Goal: Transaction & Acquisition: Book appointment/travel/reservation

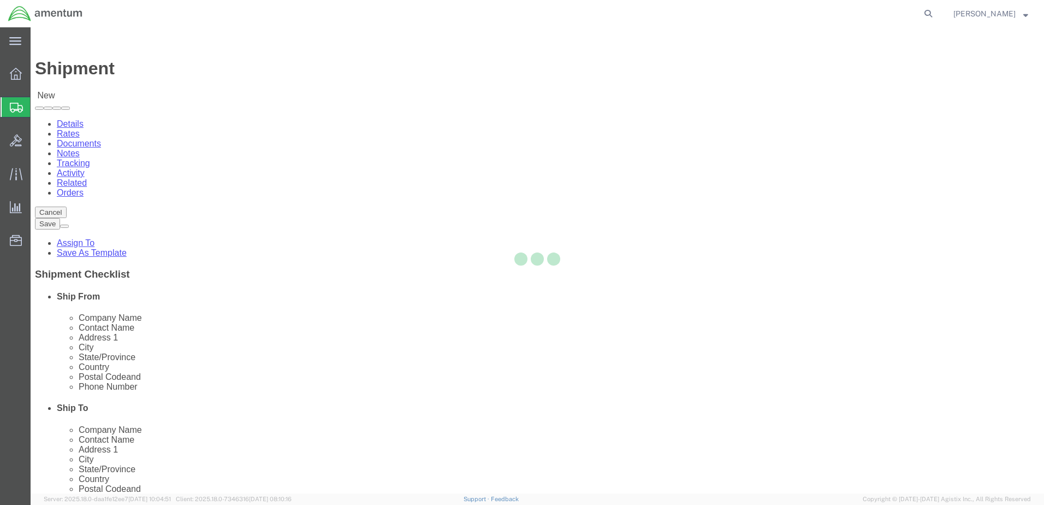
select select
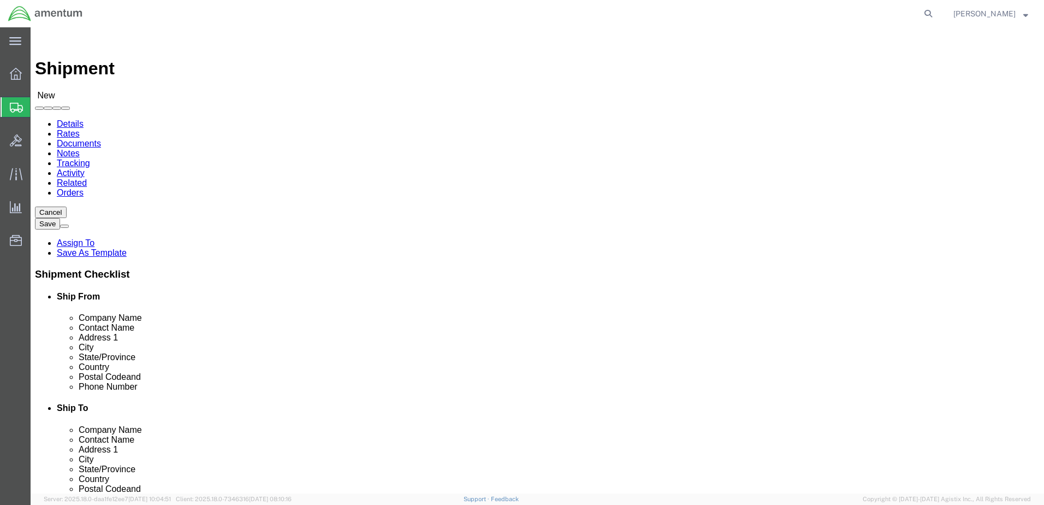
type input "grea"
select select "49921"
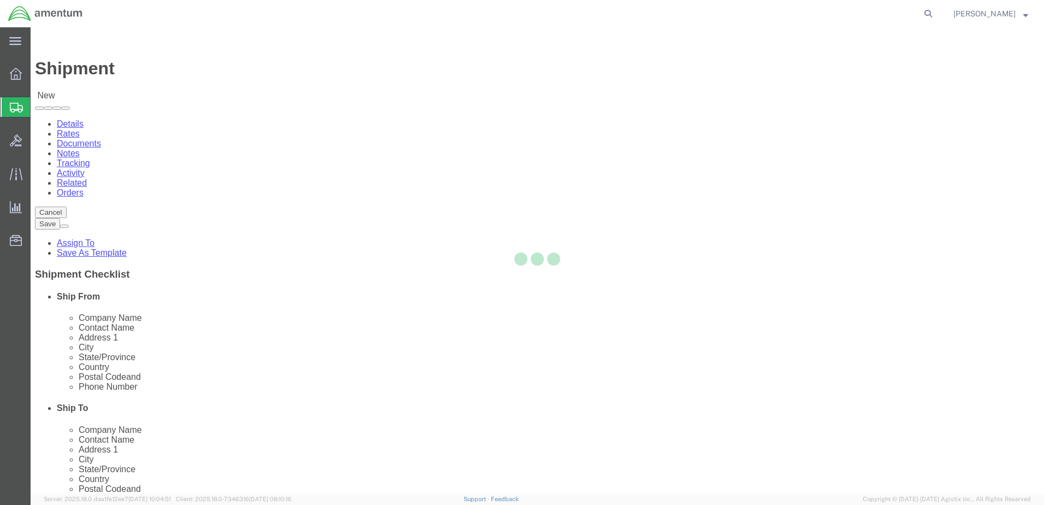
select select "MI"
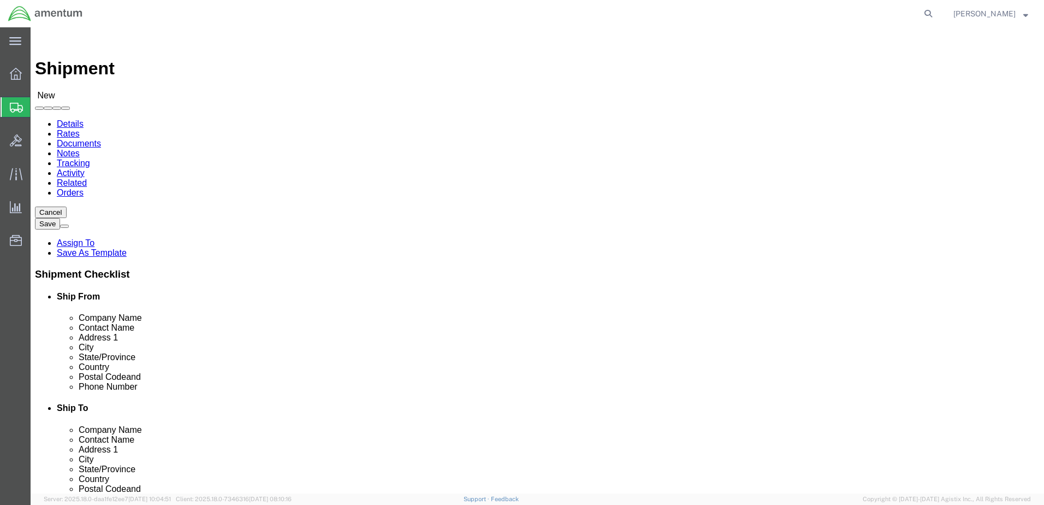
type input "ncr"
select select "49925"
select select "VA"
drag, startPoint x: 628, startPoint y: 228, endPoint x: 507, endPoint y: 227, distance: 120.2
click div "Contact Name"
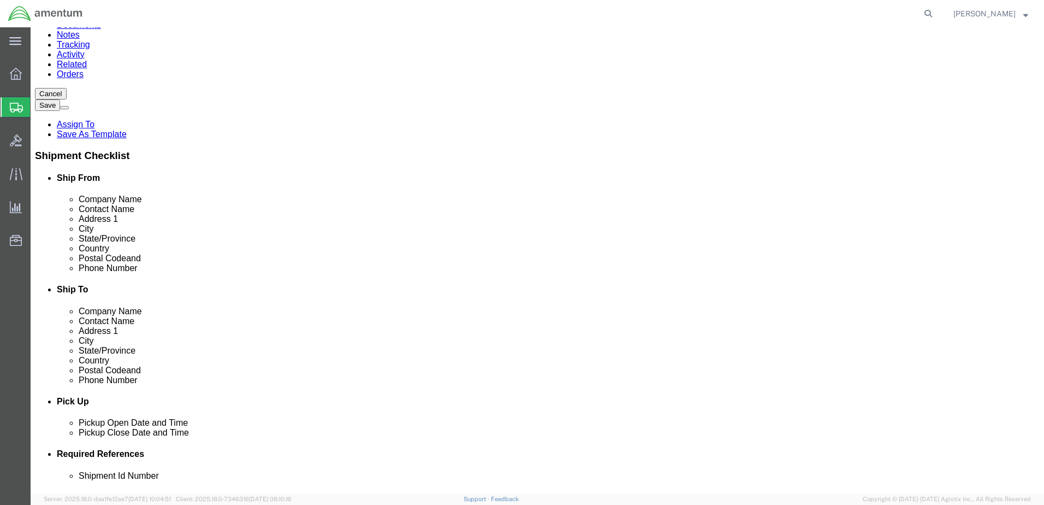
scroll to position [218, 0]
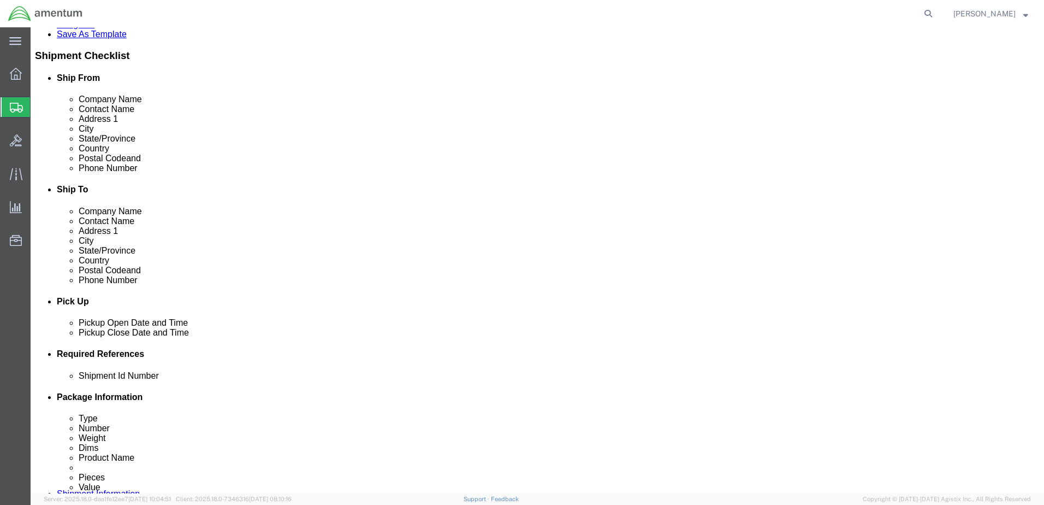
type input "ATTN: [PERSON_NAME]"
click button "Add reference"
click input "text"
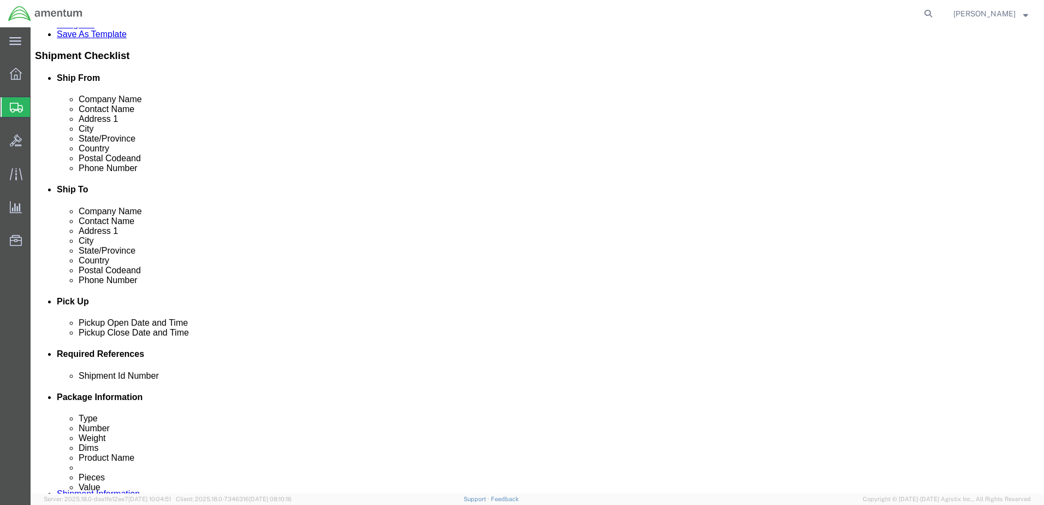
scroll to position [0, 5]
click input "CABLE TO NCR Per [PERSON_NAME]"
type input "CABLE TO NCR Per [PERSON_NAME]"
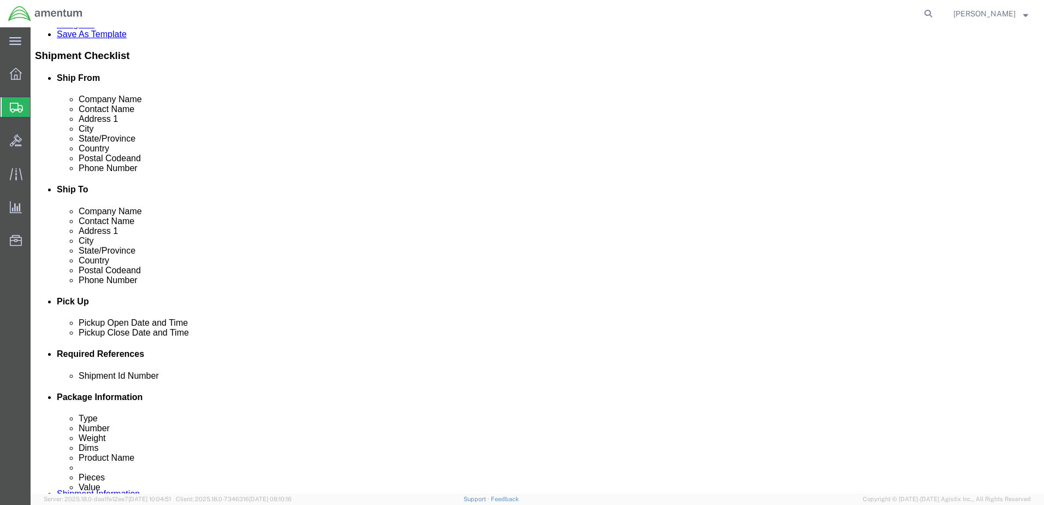
click select "Select Account Type Activity ID Airline Appointment Number ASN Batch Request # …"
drag, startPoint x: 348, startPoint y: 455, endPoint x: 342, endPoint y: 446, distance: 10.9
click select "Select Account Type Activity ID Airline Appointment Number ASN Batch Request # …"
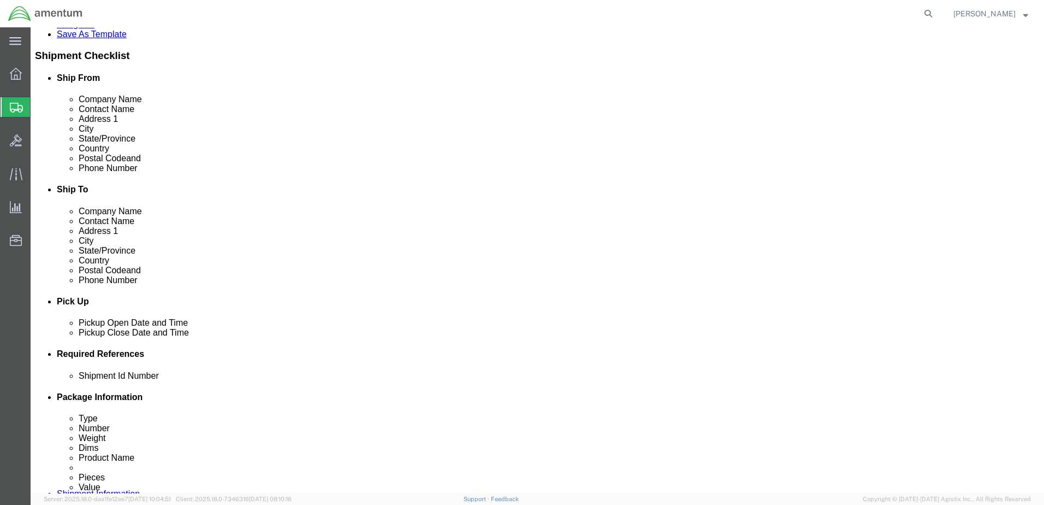
select select "DEPT"
click select "Select Account Type Activity ID Airline Appointment Number ASN Batch Request # …"
drag, startPoint x: 415, startPoint y: 450, endPoint x: 430, endPoint y: 446, distance: 15.2
click input "text"
type input "CBP"
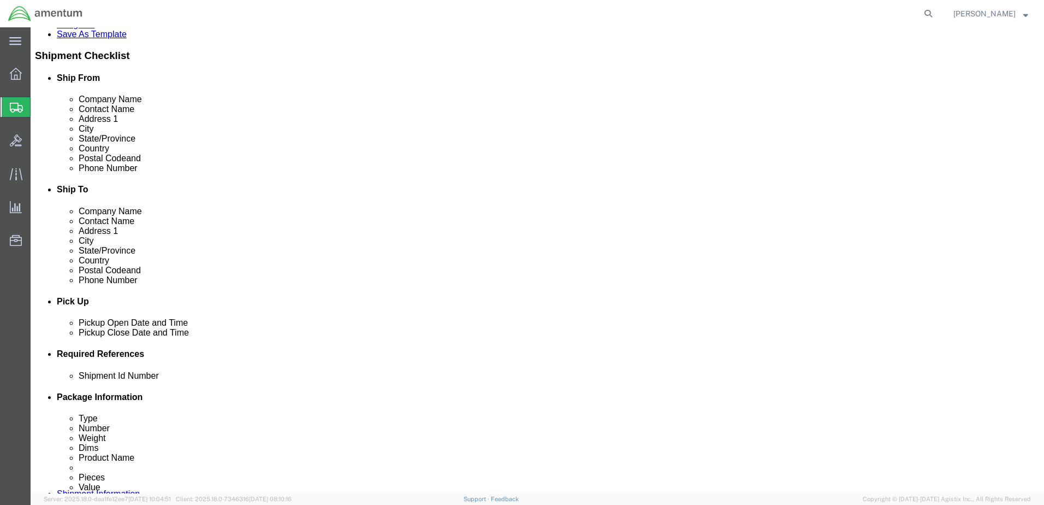
drag, startPoint x: 578, startPoint y: 446, endPoint x: 579, endPoint y: 452, distance: 6.6
click select "Select Account Type Activity ID Airline Appointment Number ASN Batch Request # …"
drag, startPoint x: 629, startPoint y: 455, endPoint x: 622, endPoint y: 449, distance: 9.3
click select "Select Account Type Activity ID Airline Appointment Number ASN Batch Request # …"
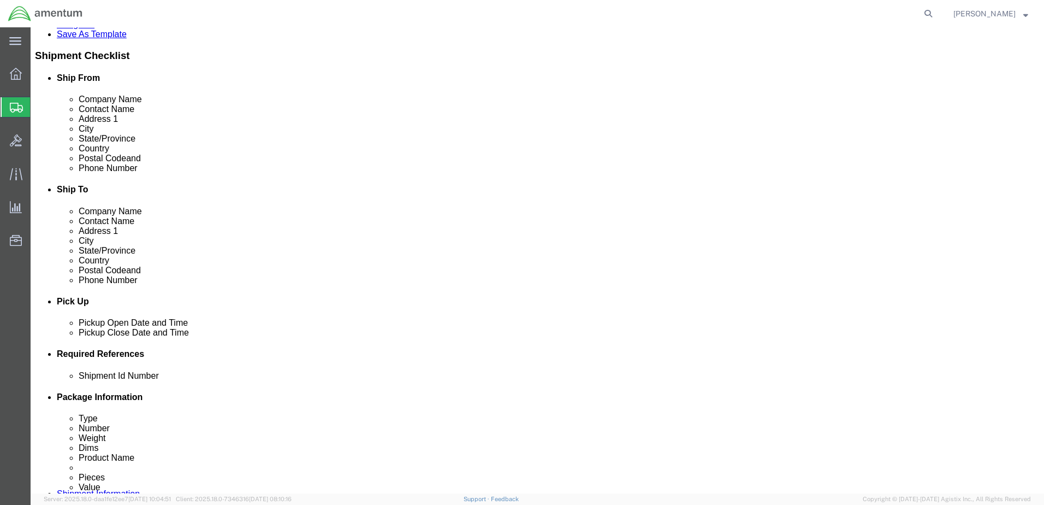
click select "Select Account Type Activity ID Airline Appointment Number ASN Batch Request # …"
select select "CUSTREF"
click select "Select Account Type Activity ID Airline Appointment Number ASN Batch Request # …"
click input "text"
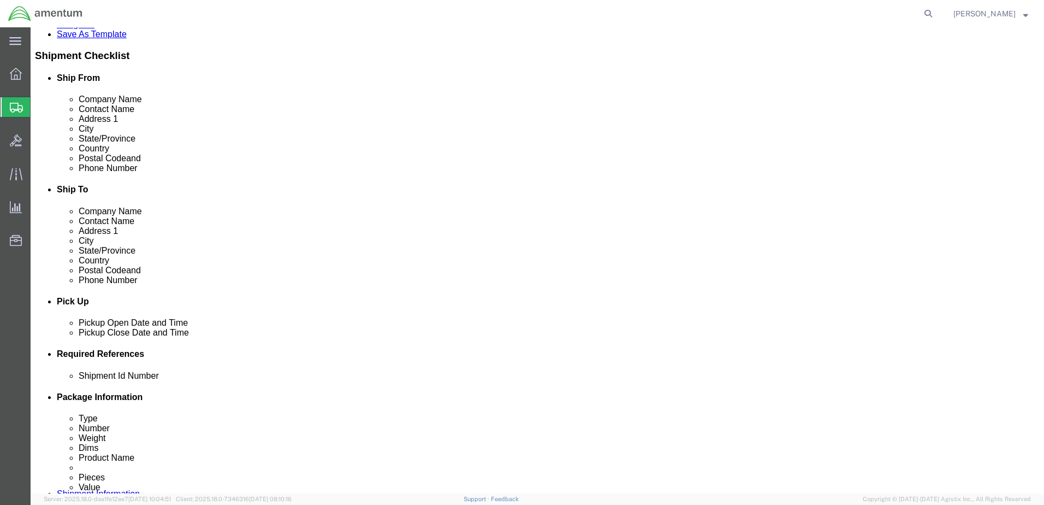
paste input "CABLE TO NCR Per [PERSON_NAME]"
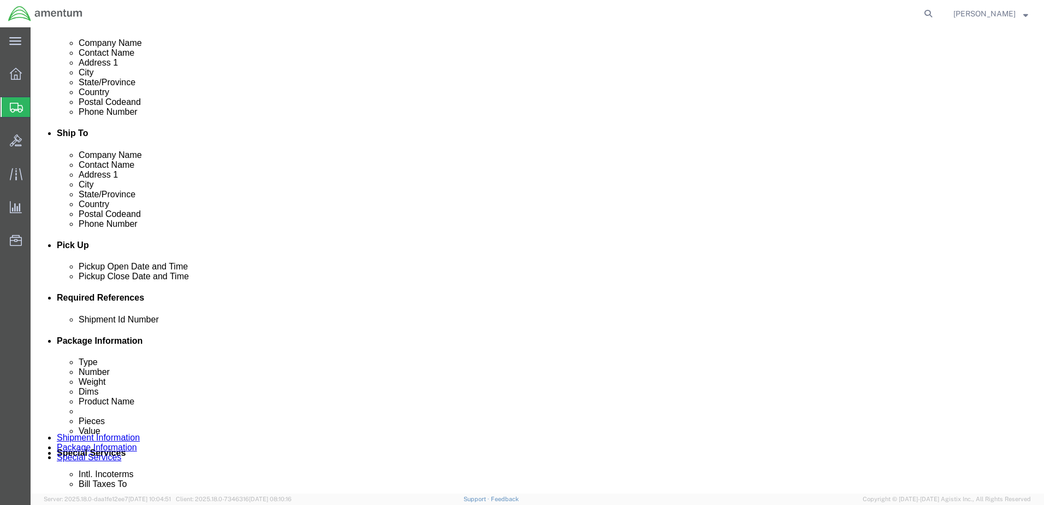
scroll to position [328, 0]
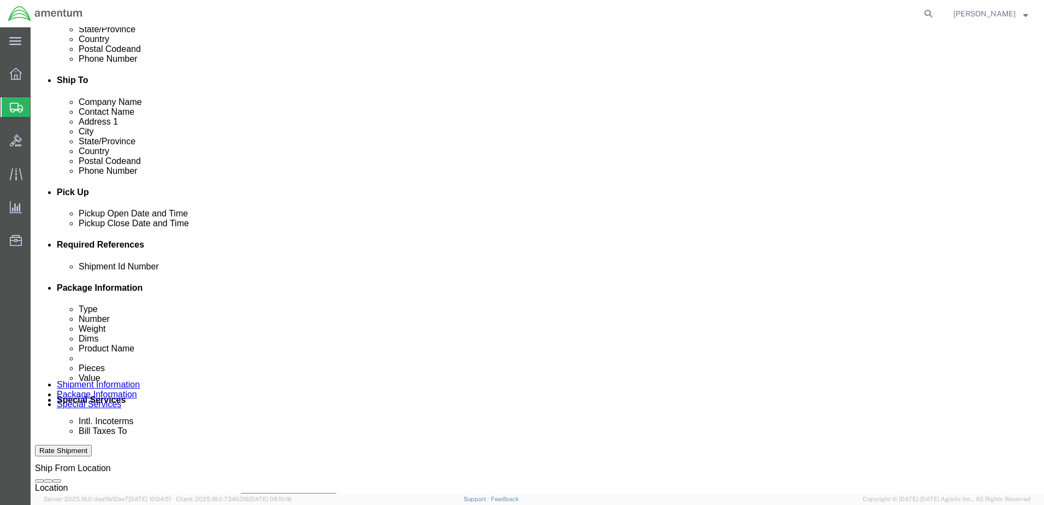
type input "CABLE TO NCR Per [PERSON_NAME]"
click select "Select Account Type Activity ID Airline Appointment Number ASN Batch Request # …"
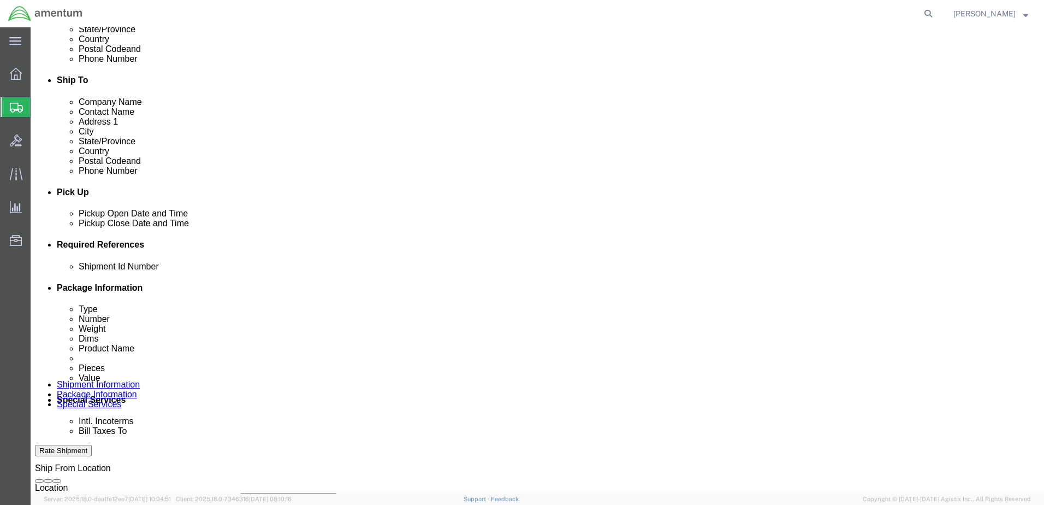
select select "PROJNUM"
click select "Select Account Type Activity ID Airline Appointment Number ASN Batch Request # …"
click input "text"
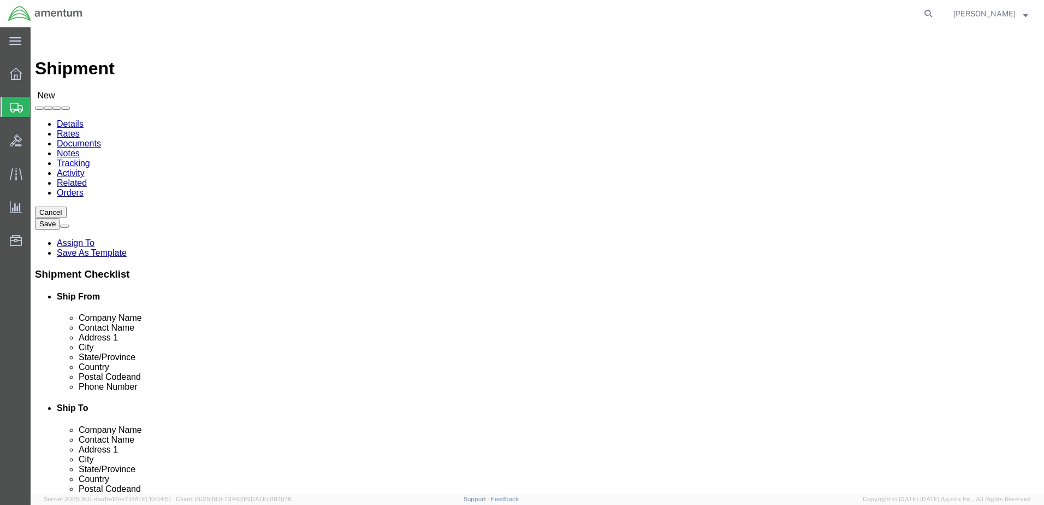
type input "6118.03.03.2219.000.DTM.0000"
click link "Package Information"
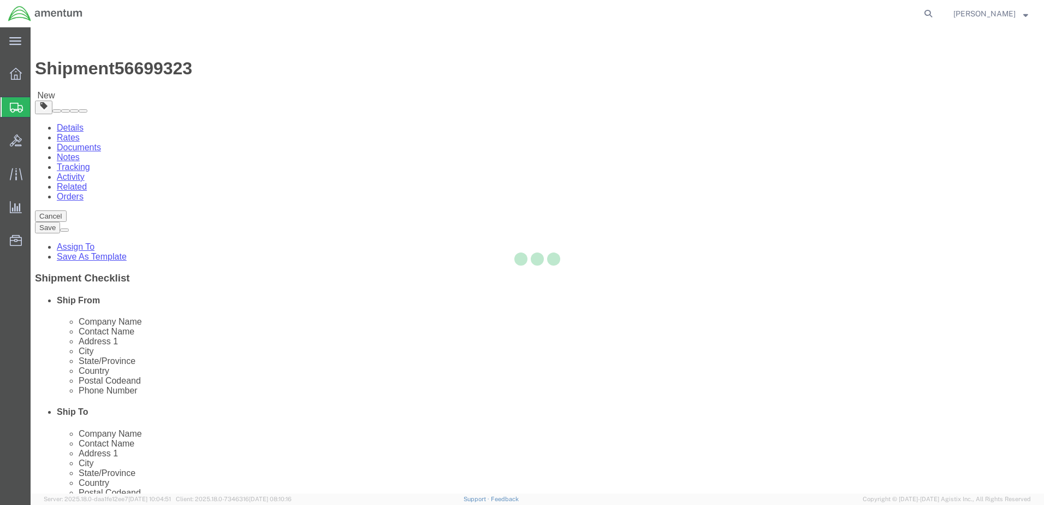
select select "CBOX"
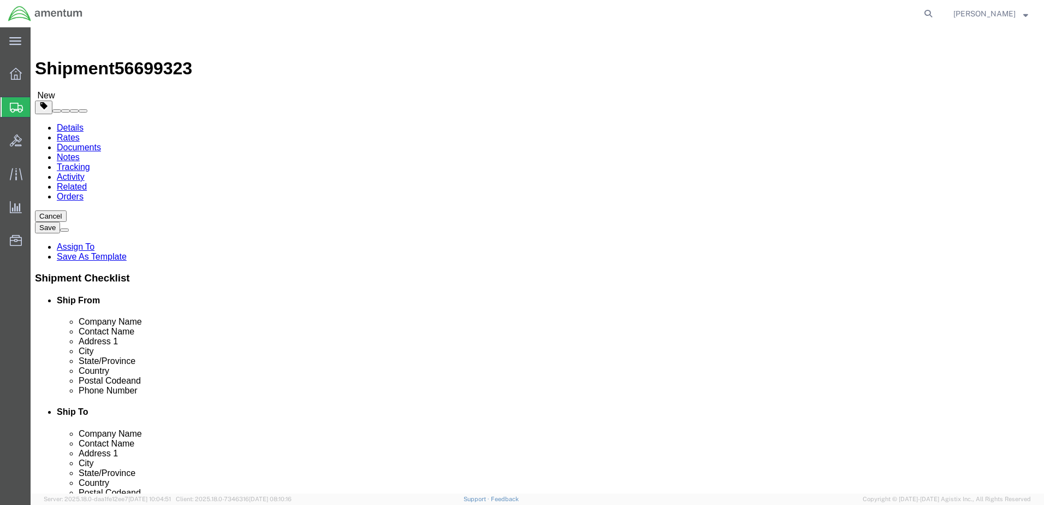
click input "text"
type input "8"
click input "text"
type input "5"
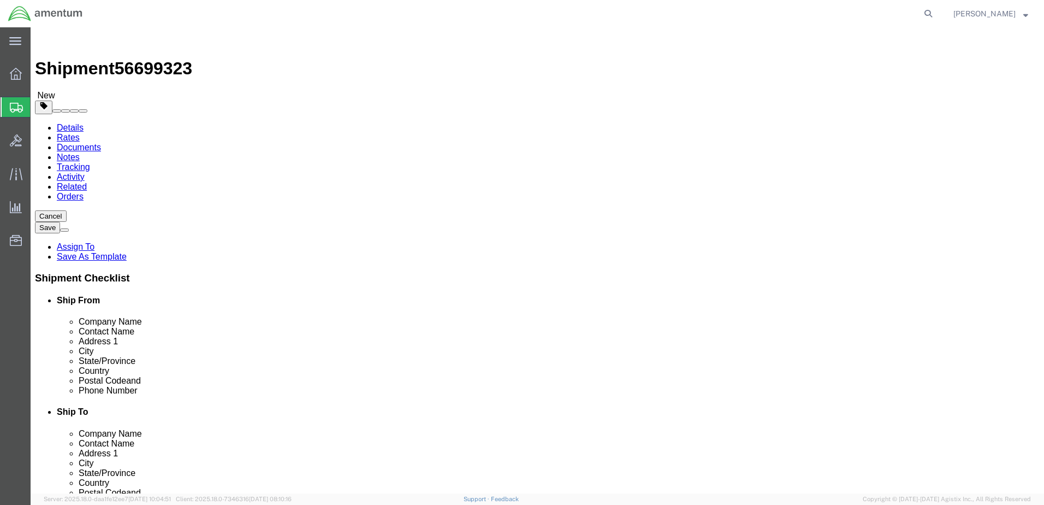
click input "text"
type input "5"
drag, startPoint x: 178, startPoint y: 253, endPoint x: 146, endPoint y: 258, distance: 31.5
click div "0.00 Select kgs lbs"
type input ".70"
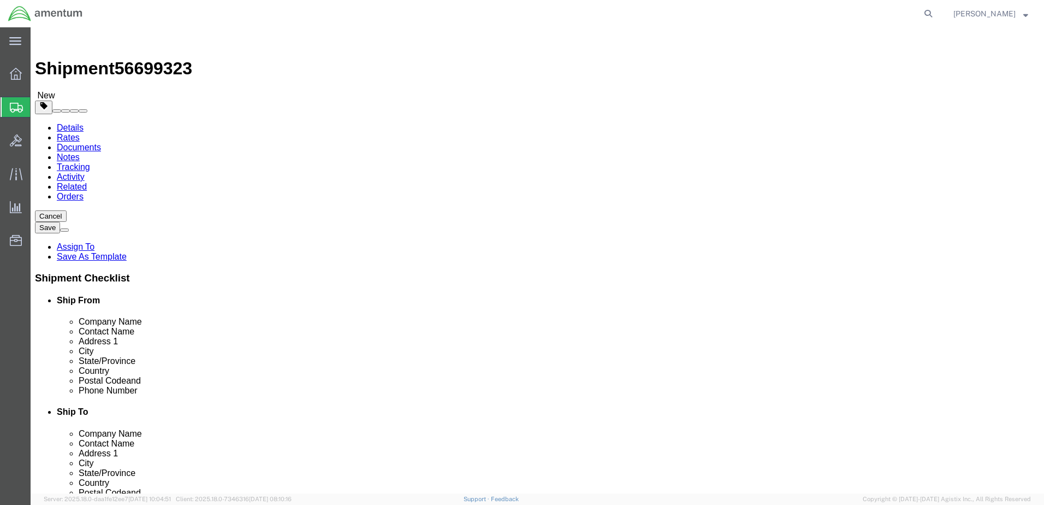
click link "Add Content"
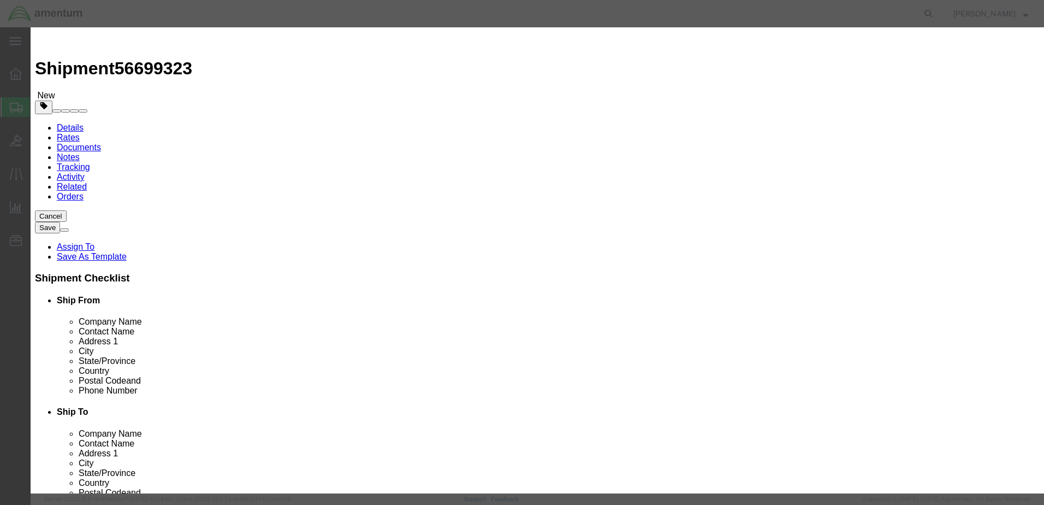
click input "text"
type input "cable"
type input "1"
type input "8"
type input "50.00"
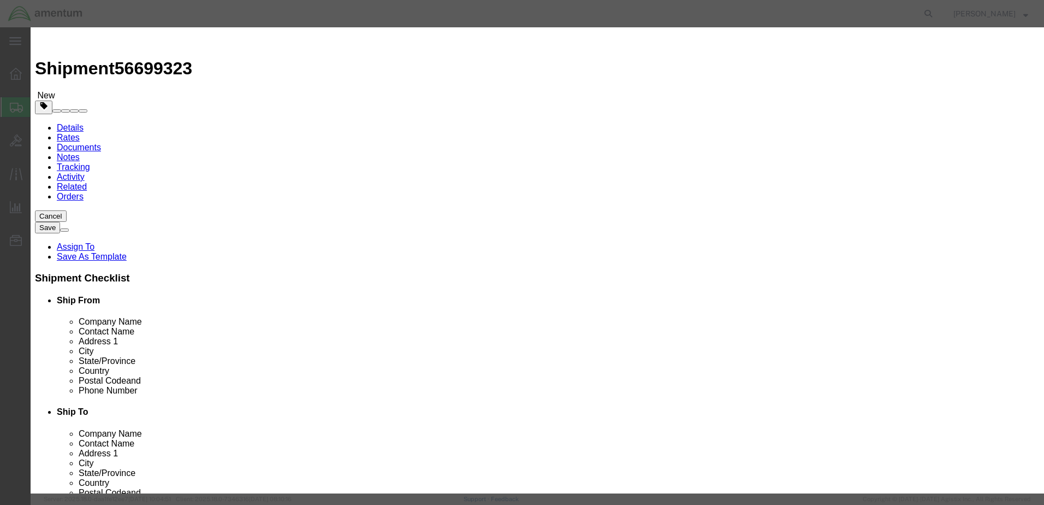
click button "Save & Close"
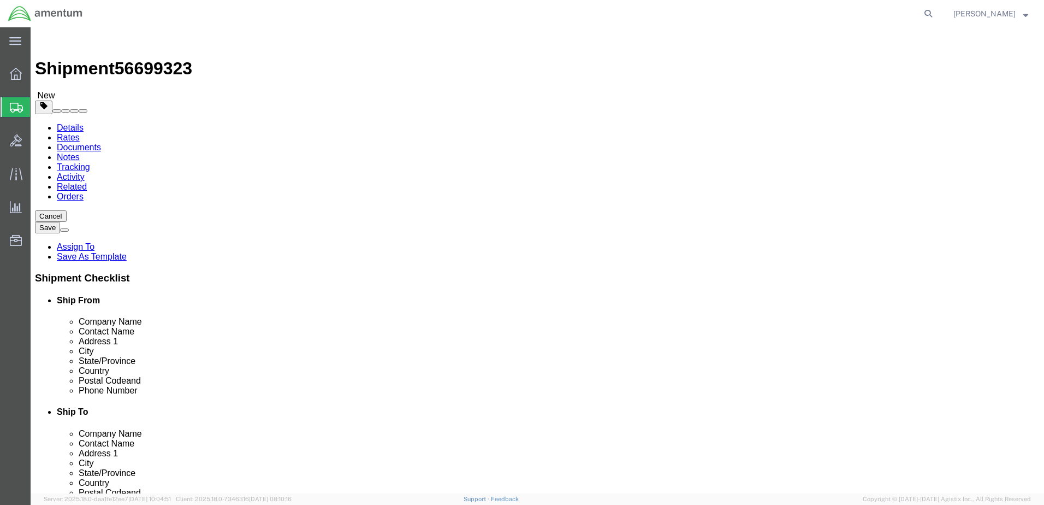
click button "Rate Shipment"
